Goal: Task Accomplishment & Management: Use online tool/utility

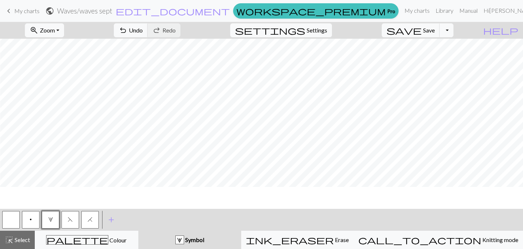
scroll to position [233, 188]
click at [12, 221] on button "button" at bounding box center [11, 220] width 18 height 18
click at [50, 222] on span "3" at bounding box center [50, 220] width 5 height 6
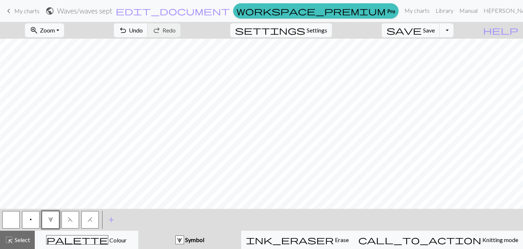
click at [14, 217] on button "button" at bounding box center [11, 220] width 18 height 18
click at [49, 222] on span "3" at bounding box center [50, 220] width 5 height 6
click at [15, 220] on button "button" at bounding box center [11, 220] width 18 height 18
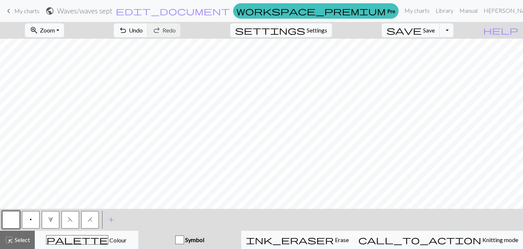
click at [28, 219] on button "p" at bounding box center [31, 220] width 18 height 18
click at [12, 224] on button "button" at bounding box center [11, 220] width 18 height 18
click at [29, 214] on button "p" at bounding box center [31, 220] width 18 height 18
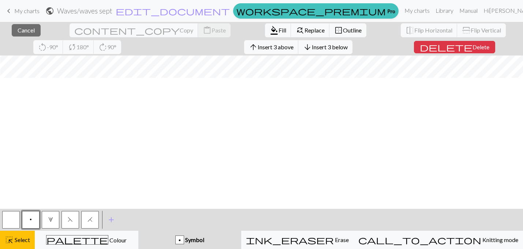
scroll to position [0, 188]
click at [472, 45] on span "Delete" at bounding box center [480, 47] width 17 height 7
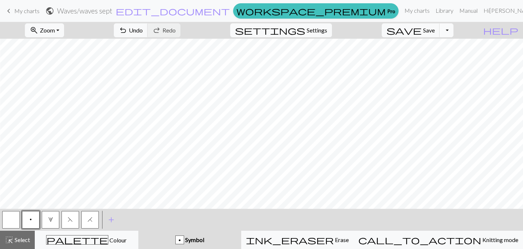
click at [452, 30] on button "Toggle Dropdown" at bounding box center [446, 30] width 14 height 14
click at [432, 60] on button "save_alt Download" at bounding box center [392, 58] width 121 height 12
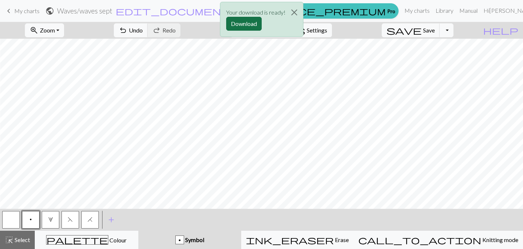
click at [247, 18] on button "Download" at bounding box center [243, 24] width 35 height 14
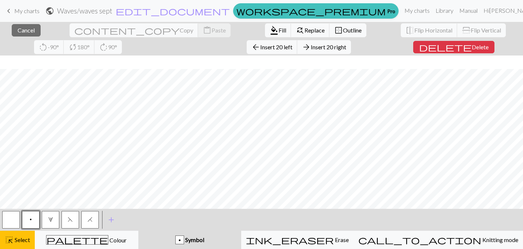
scroll to position [501, 0]
click at [471, 50] on span "Delete" at bounding box center [479, 47] width 17 height 7
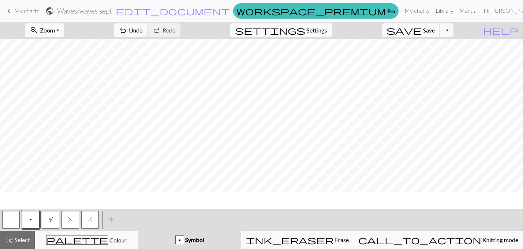
scroll to position [484, 0]
click at [436, 34] on button "save Save Save" at bounding box center [410, 30] width 58 height 14
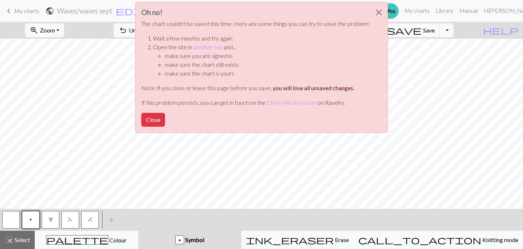
click at [462, 34] on div "Oh no! The chart couldn't be saved this time. Here are some things you can try …" at bounding box center [261, 69] width 523 height 139
click at [375, 12] on button "Close" at bounding box center [379, 12] width 18 height 20
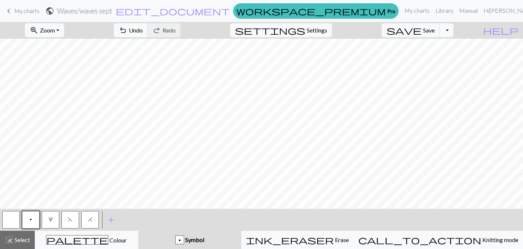
click at [453, 29] on button "Toggle Dropdown" at bounding box center [446, 30] width 14 height 14
click at [435, 62] on button "save_alt Download" at bounding box center [392, 58] width 121 height 12
click at [453, 33] on button "Toggle Dropdown" at bounding box center [446, 30] width 14 height 14
click at [439, 56] on button "save_alt Download" at bounding box center [392, 58] width 121 height 12
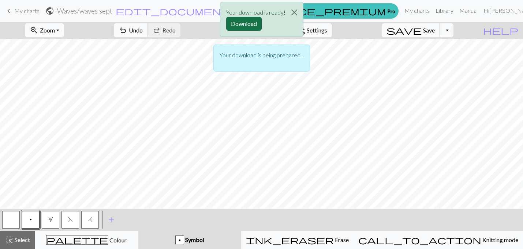
click at [252, 24] on button "Download" at bounding box center [243, 24] width 35 height 14
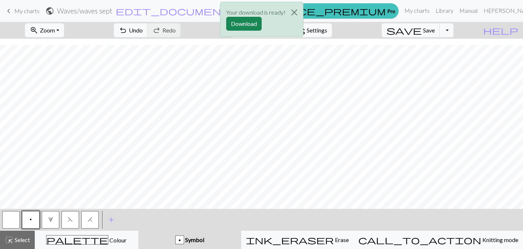
scroll to position [30, 0]
click at [454, 35] on div "Your download is ready! Download" at bounding box center [261, 21] width 523 height 43
click at [455, 29] on div "Your download is ready! Download" at bounding box center [261, 21] width 523 height 43
click at [295, 14] on button "Close" at bounding box center [294, 12] width 18 height 20
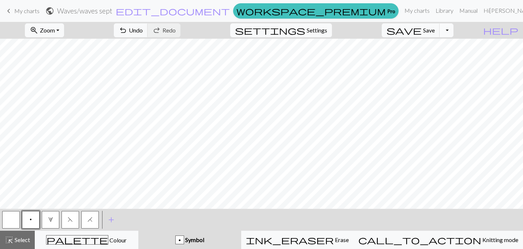
click at [453, 32] on button "Toggle Dropdown" at bounding box center [446, 30] width 14 height 14
click at [433, 59] on button "save_alt Download" at bounding box center [392, 58] width 121 height 12
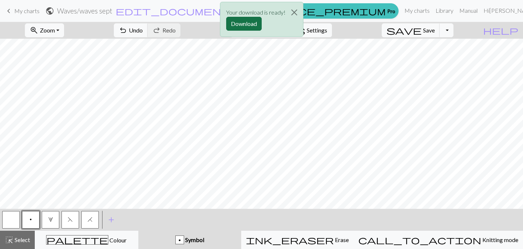
click at [242, 28] on button "Download" at bounding box center [243, 24] width 35 height 14
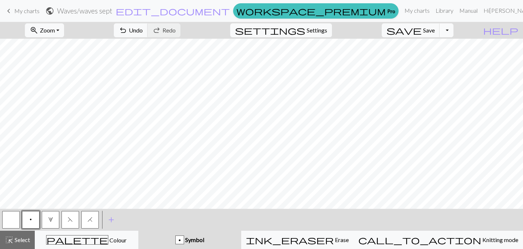
click at [453, 26] on button "Toggle Dropdown" at bounding box center [446, 30] width 14 height 14
click at [453, 46] on button "file_copy Save a copy" at bounding box center [392, 47] width 121 height 12
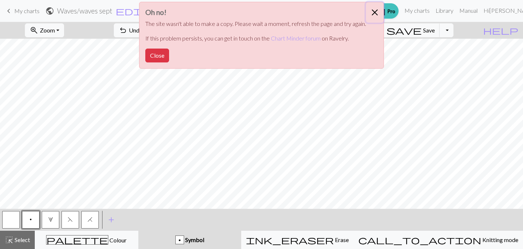
click at [375, 12] on button "Close" at bounding box center [375, 12] width 18 height 20
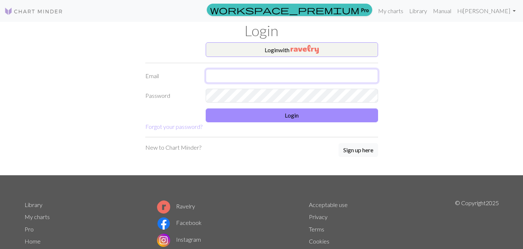
click at [279, 75] on input "text" at bounding box center [292, 76] width 172 height 14
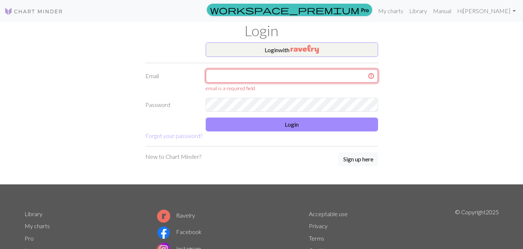
type input "gudrungigja1@gmail.com"
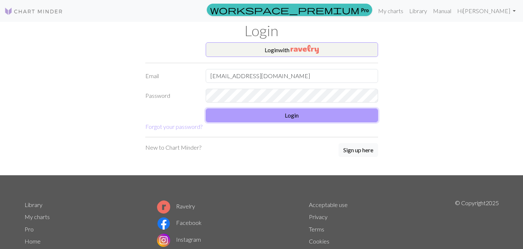
click at [265, 122] on button "Login" at bounding box center [292, 116] width 172 height 14
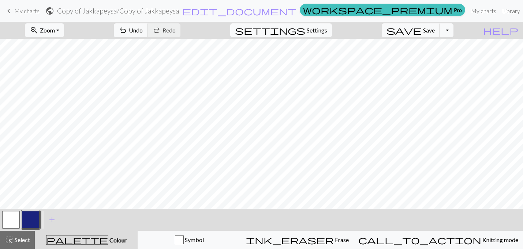
click at [15, 14] on span "My charts" at bounding box center [26, 10] width 25 height 7
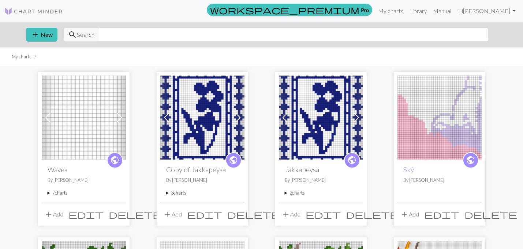
click at [86, 147] on img at bounding box center [84, 118] width 84 height 84
click at [58, 193] on summary "7 charts" at bounding box center [84, 193] width 72 height 7
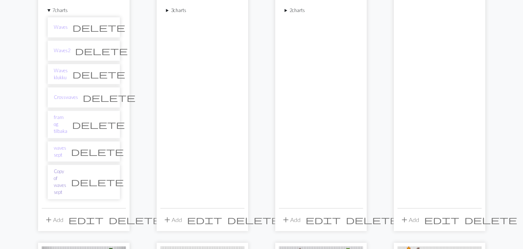
scroll to position [202, 0]
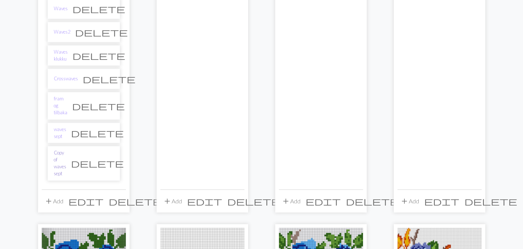
click at [66, 151] on link "Copy of waves sept" at bounding box center [60, 164] width 12 height 28
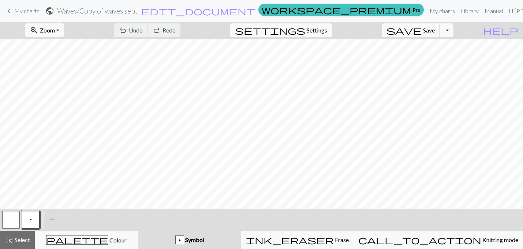
scroll to position [301, 0]
click at [56, 219] on button "add Add a symbol" at bounding box center [52, 220] width 18 height 18
click at [56, 219] on button "button" at bounding box center [51, 220] width 18 height 18
click at [55, 219] on button "button" at bounding box center [51, 220] width 18 height 18
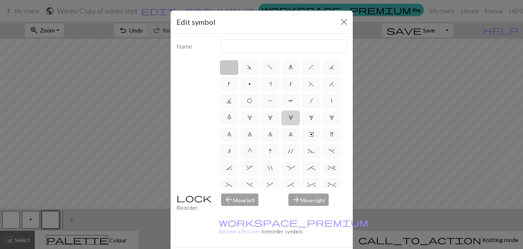
click at [291, 116] on span "3" at bounding box center [290, 118] width 5 height 6
click at [291, 116] on input "3" at bounding box center [290, 115] width 5 height 5
radio input "true"
type input "increase 3"
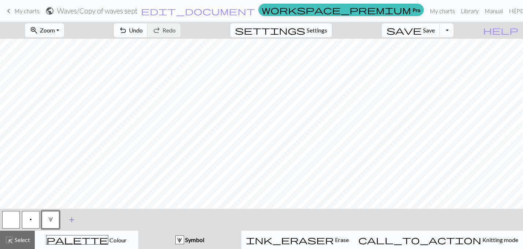
click at [71, 223] on span "add" at bounding box center [71, 220] width 9 height 10
click at [69, 218] on button "button" at bounding box center [70, 220] width 18 height 18
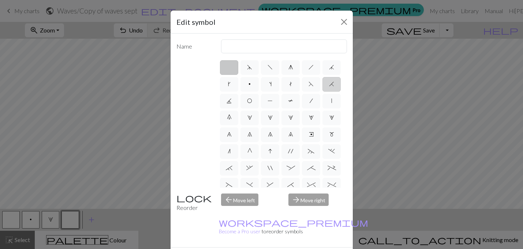
click at [333, 86] on span "H" at bounding box center [331, 84] width 5 height 6
click at [333, 84] on input "H" at bounding box center [331, 82] width 5 height 5
radio input "true"
type input "k2tog"
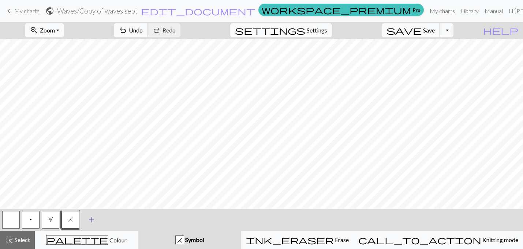
click at [91, 215] on span "add" at bounding box center [91, 220] width 9 height 10
click at [86, 217] on button "button" at bounding box center [90, 220] width 18 height 18
click at [86, 218] on button "button" at bounding box center [90, 220] width 18 height 18
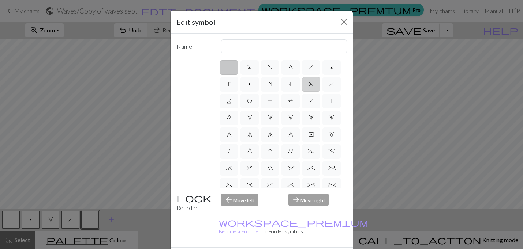
click at [314, 86] on label "F" at bounding box center [311, 84] width 18 height 15
click at [313, 84] on input "F" at bounding box center [310, 82] width 5 height 5
radio input "true"
type input "ssk"
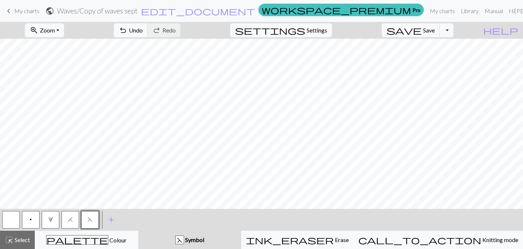
click at [51, 219] on span "3" at bounding box center [50, 220] width 5 height 6
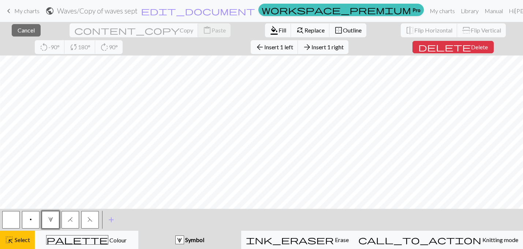
click at [49, 221] on span "3" at bounding box center [50, 220] width 5 height 6
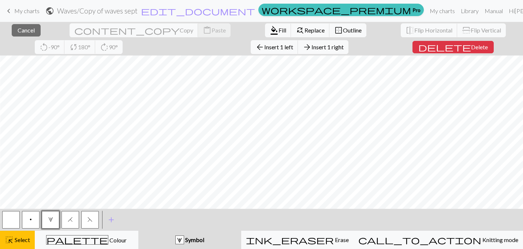
click at [492, 215] on div "< p 3 H F > add Add a symbol" at bounding box center [261, 220] width 523 height 22
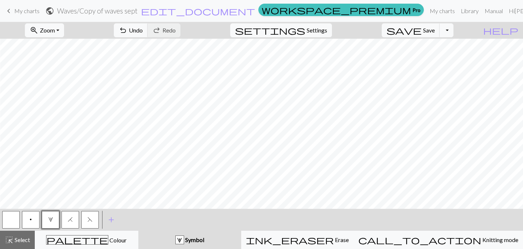
click at [33, 223] on button "p" at bounding box center [31, 220] width 18 height 18
click at [127, 32] on span "undo" at bounding box center [123, 30] width 9 height 10
click at [46, 217] on button "3" at bounding box center [51, 220] width 18 height 18
click at [11, 223] on button "button" at bounding box center [11, 220] width 18 height 18
click at [148, 35] on button "undo Undo Undo" at bounding box center [131, 30] width 34 height 14
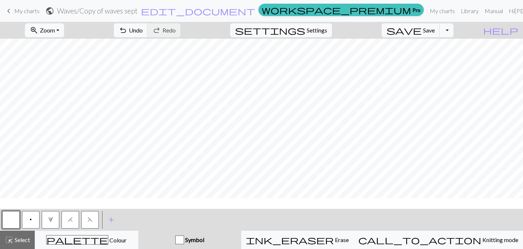
scroll to position [171, 100]
click at [143, 29] on span "Undo" at bounding box center [136, 30] width 14 height 7
click at [89, 223] on button "F" at bounding box center [90, 220] width 18 height 18
click at [148, 35] on button "undo Undo Undo" at bounding box center [131, 30] width 34 height 14
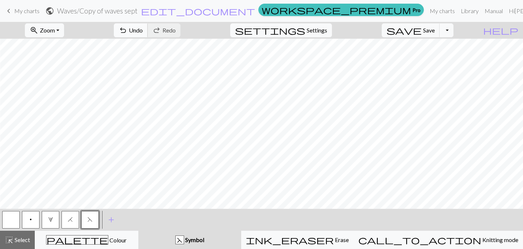
click at [148, 25] on button "undo Undo Undo" at bounding box center [131, 30] width 34 height 14
click at [30, 222] on span "p" at bounding box center [31, 220] width 2 height 6
click at [89, 225] on button "F" at bounding box center [90, 220] width 18 height 18
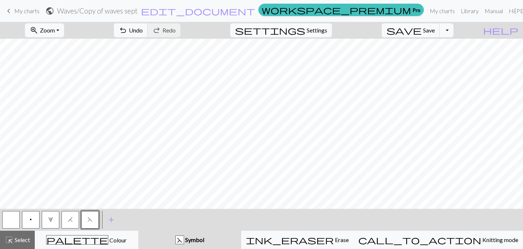
click at [27, 223] on button "p" at bounding box center [31, 220] width 18 height 18
click at [52, 218] on span "3" at bounding box center [50, 220] width 5 height 6
click at [8, 219] on button "button" at bounding box center [11, 220] width 18 height 18
click at [143, 27] on span "Undo" at bounding box center [136, 30] width 14 height 7
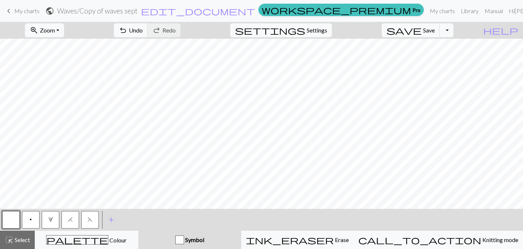
click at [53, 221] on span "3" at bounding box center [50, 220] width 5 height 6
click at [12, 219] on button "button" at bounding box center [11, 220] width 18 height 18
click at [52, 221] on span "3" at bounding box center [50, 220] width 5 height 6
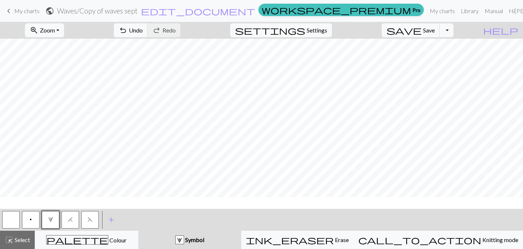
scroll to position [84, 100]
click at [72, 222] on span "H" at bounding box center [70, 220] width 5 height 6
click at [15, 219] on button "button" at bounding box center [11, 220] width 18 height 18
click at [30, 222] on span "p" at bounding box center [31, 220] width 2 height 6
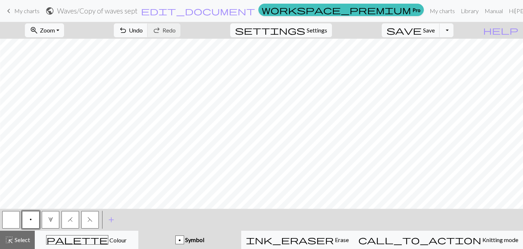
click at [14, 223] on button "button" at bounding box center [11, 220] width 18 height 18
click at [72, 222] on span "H" at bounding box center [70, 220] width 5 height 6
click at [30, 220] on span "p" at bounding box center [31, 220] width 2 height 6
click at [143, 29] on span "Undo" at bounding box center [136, 30] width 14 height 7
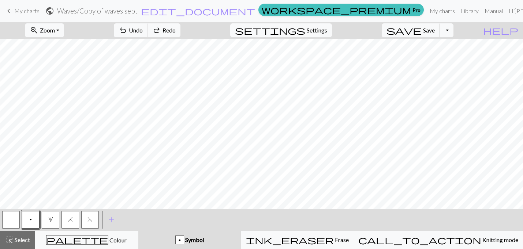
click at [13, 223] on button "button" at bounding box center [11, 220] width 18 height 18
click at [11, 219] on button "button" at bounding box center [11, 220] width 18 height 18
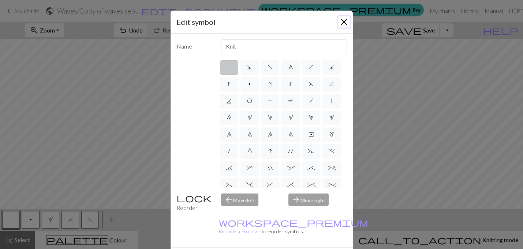
click at [347, 25] on button "Close" at bounding box center [344, 22] width 12 height 12
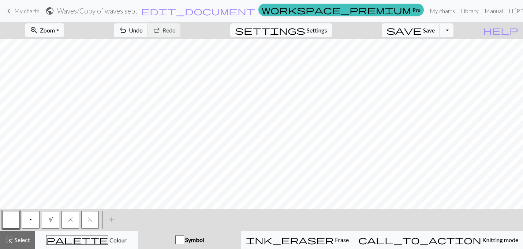
click at [51, 222] on span "3" at bounding box center [50, 220] width 5 height 6
click at [10, 225] on button "button" at bounding box center [11, 220] width 18 height 18
click at [51, 221] on span "3" at bounding box center [50, 220] width 5 height 6
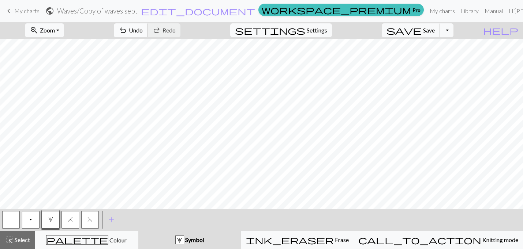
click at [143, 30] on span "Undo" at bounding box center [136, 30] width 14 height 7
click at [10, 221] on button "button" at bounding box center [11, 220] width 18 height 18
click at [72, 218] on button "H" at bounding box center [70, 220] width 18 height 18
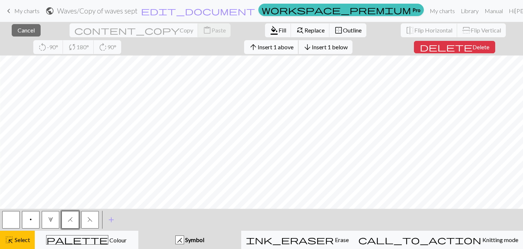
click at [258, 48] on span "Insert 1 above" at bounding box center [276, 47] width 36 height 7
click at [244, 52] on button "arrow_upward Insert 1 above" at bounding box center [271, 47] width 54 height 14
click at [258, 46] on span "Insert 1 above" at bounding box center [276, 47] width 36 height 7
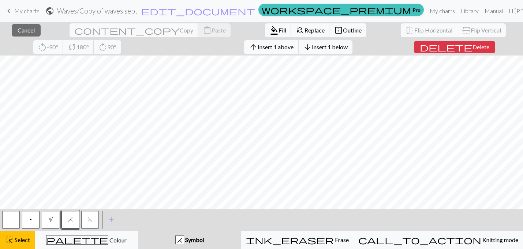
click at [244, 50] on button "arrow_upward Insert 1 above" at bounding box center [271, 47] width 54 height 14
click at [258, 50] on span "Insert 1 above" at bounding box center [276, 47] width 36 height 7
click at [249, 47] on span "arrow_upward" at bounding box center [253, 47] width 9 height 10
click at [244, 52] on button "arrow_upward Insert 1 above" at bounding box center [271, 47] width 54 height 14
click at [258, 49] on span "Insert 1 above" at bounding box center [276, 47] width 36 height 7
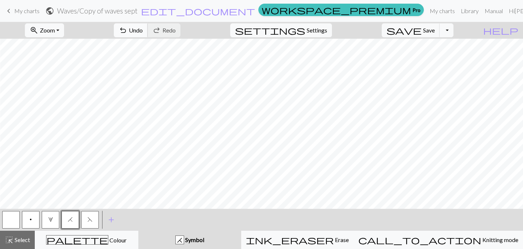
click at [143, 31] on span "Undo" at bounding box center [136, 30] width 14 height 7
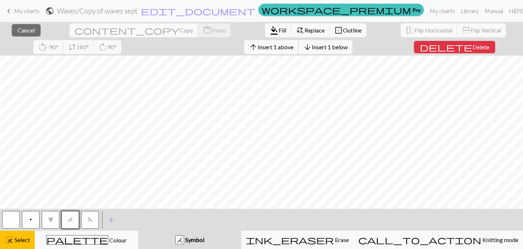
click at [249, 48] on span "arrow_upward" at bounding box center [253, 47] width 9 height 10
click at [258, 50] on span "Insert 1 above" at bounding box center [276, 47] width 36 height 7
click at [258, 49] on span "Insert 1 above" at bounding box center [276, 47] width 36 height 7
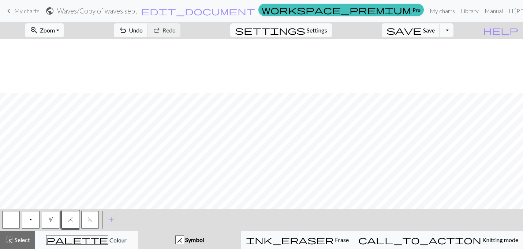
scroll to position [396, 100]
click at [94, 224] on button "F" at bounding box center [90, 220] width 18 height 18
click at [33, 218] on button "p" at bounding box center [31, 220] width 18 height 18
click at [91, 218] on span "F" at bounding box center [89, 220] width 5 height 6
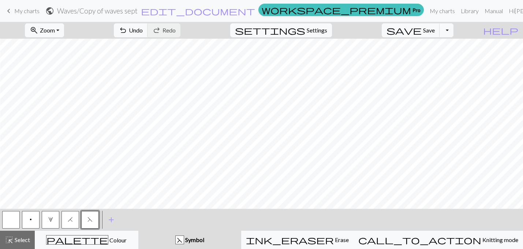
click at [35, 222] on button "p" at bounding box center [31, 220] width 18 height 18
click at [88, 218] on span "F" at bounding box center [89, 220] width 5 height 6
click at [143, 29] on span "Undo" at bounding box center [136, 30] width 14 height 7
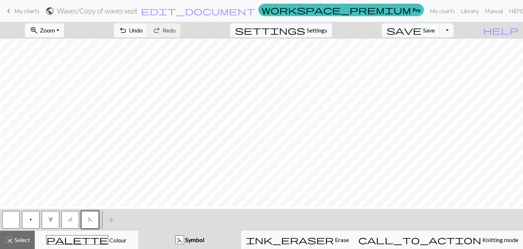
scroll to position [218, 100]
click at [127, 28] on span "undo" at bounding box center [123, 30] width 9 height 10
click at [29, 220] on button "p" at bounding box center [31, 220] width 18 height 18
click at [148, 29] on button "undo Undo Undo" at bounding box center [131, 30] width 34 height 14
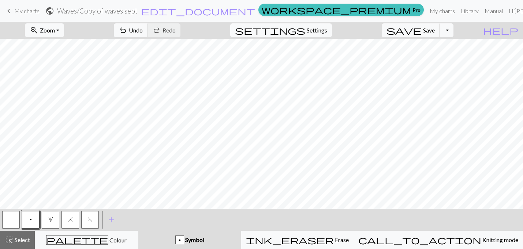
click at [48, 215] on button "3" at bounding box center [51, 220] width 18 height 18
click at [75, 219] on button "H" at bounding box center [70, 220] width 18 height 18
click at [143, 28] on span "Undo" at bounding box center [136, 30] width 14 height 7
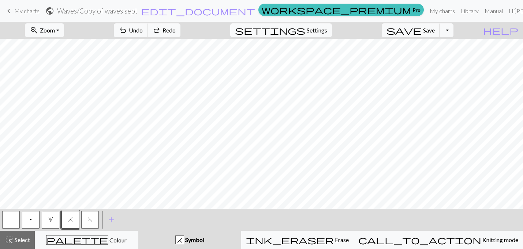
click at [30, 226] on button "p" at bounding box center [31, 220] width 18 height 18
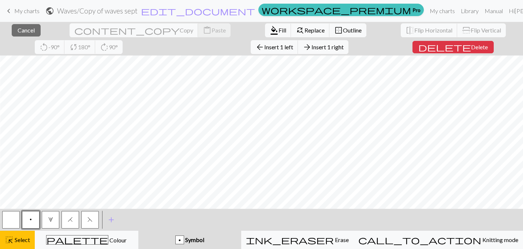
click at [34, 218] on button "p" at bounding box center [31, 220] width 18 height 18
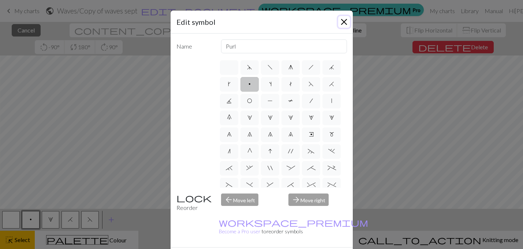
click at [345, 22] on button "Close" at bounding box center [344, 22] width 12 height 12
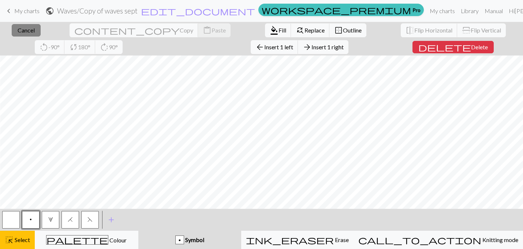
click at [12, 25] on button "close Cancel" at bounding box center [26, 30] width 29 height 12
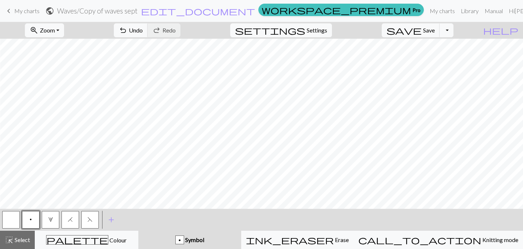
click at [14, 221] on button "button" at bounding box center [11, 220] width 18 height 18
click at [88, 219] on span "F" at bounding box center [89, 220] width 5 height 6
click at [12, 223] on button "button" at bounding box center [11, 220] width 18 height 18
click at [71, 220] on span "H" at bounding box center [70, 220] width 5 height 6
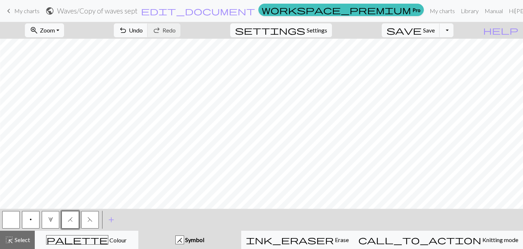
click at [54, 217] on button "3" at bounding box center [51, 220] width 18 height 18
click at [31, 219] on span "p" at bounding box center [31, 220] width 2 height 6
